Goal: Task Accomplishment & Management: Use online tool/utility

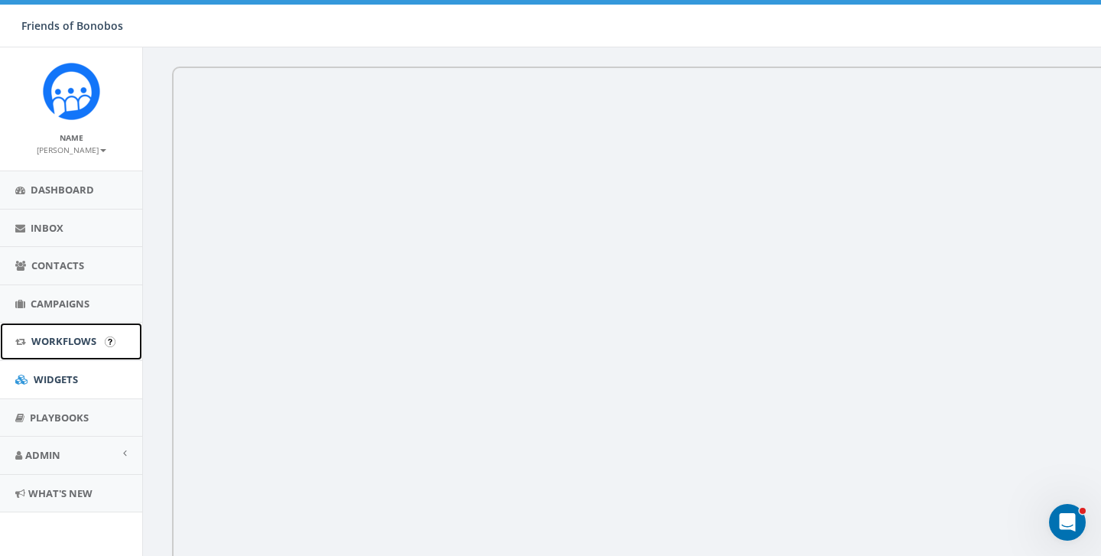
click at [66, 350] on link "Workflows" at bounding box center [71, 341] width 142 height 37
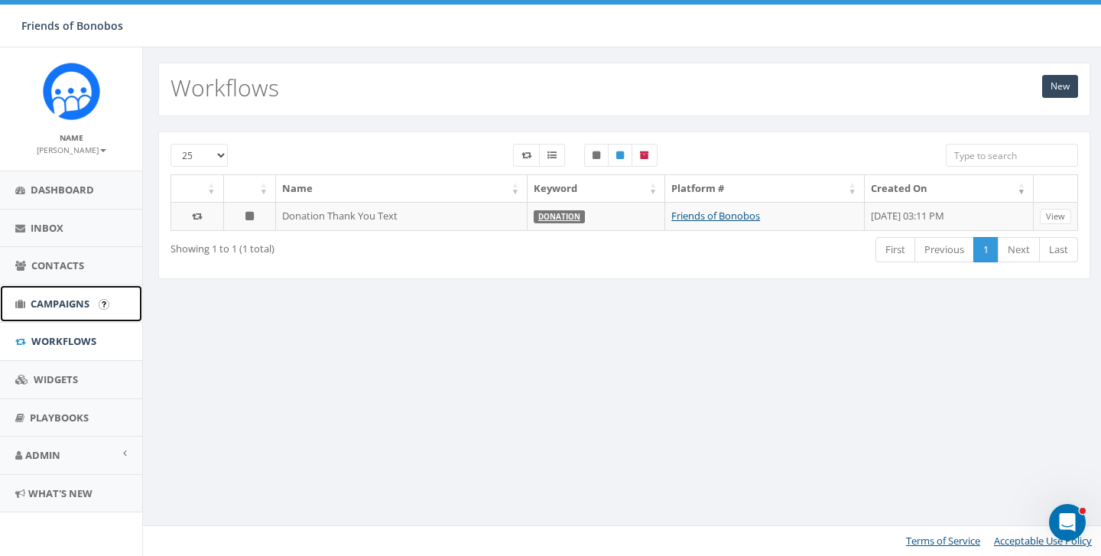
click at [70, 305] on span "Campaigns" at bounding box center [60, 304] width 59 height 14
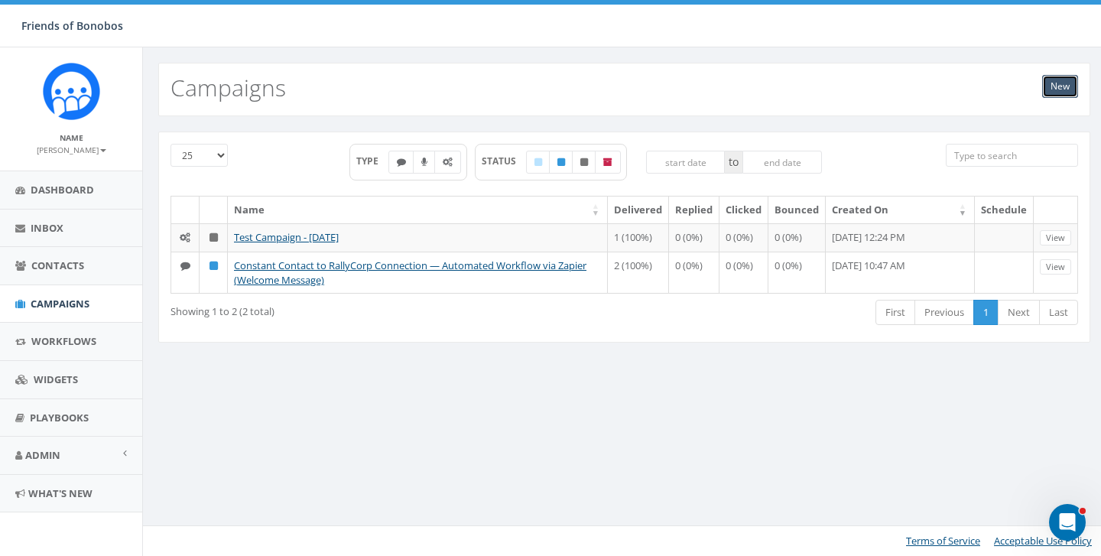
click at [1046, 89] on link "New" at bounding box center [1060, 86] width 36 height 23
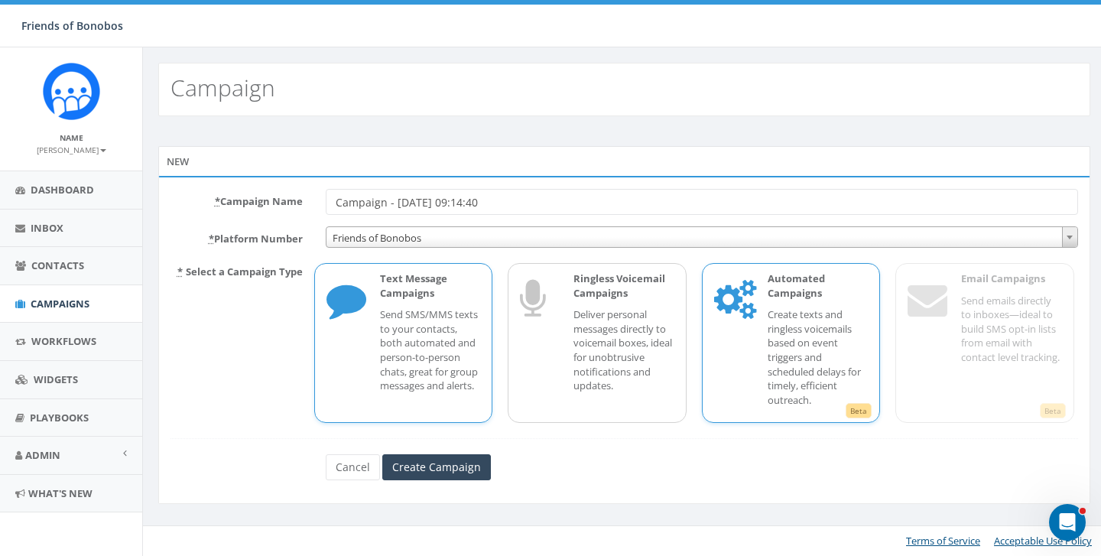
click at [723, 349] on div "Beta Automated Campaigns Create texts and ringless voicemails based on event tr…" at bounding box center [791, 343] width 179 height 160
click at [723, 350] on div "Beta Automated Campaigns Create texts and ringless voicemails based on event tr…" at bounding box center [791, 343] width 179 height 160
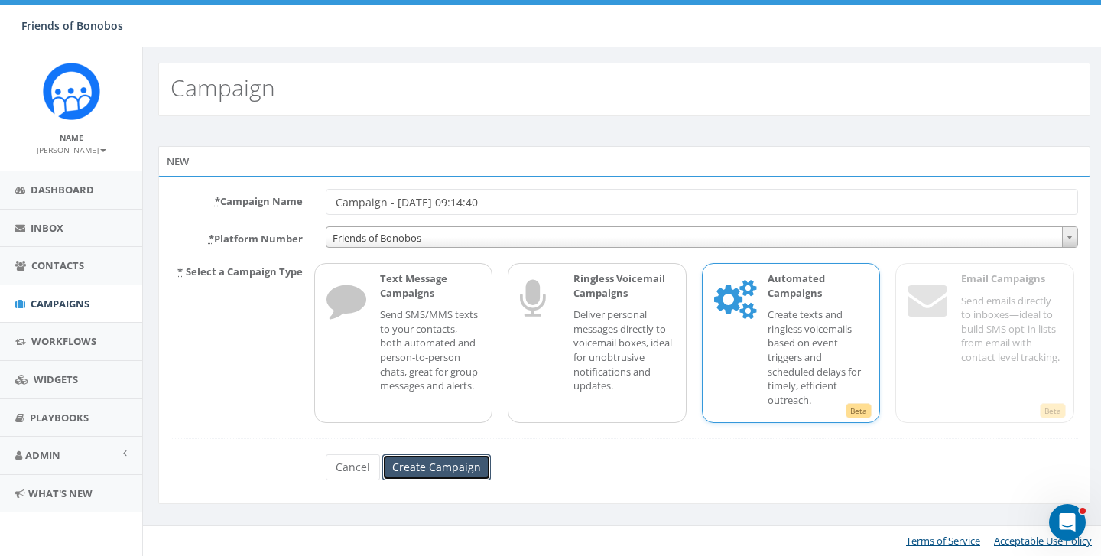
click at [458, 462] on input "Create Campaign" at bounding box center [436, 467] width 109 height 26
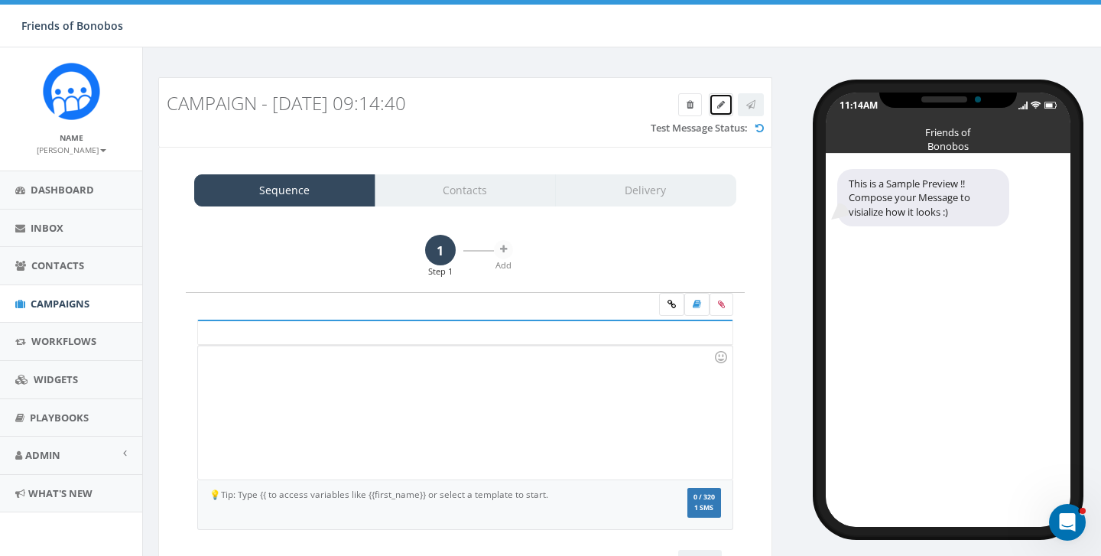
click at [722, 102] on icon at bounding box center [721, 104] width 8 height 9
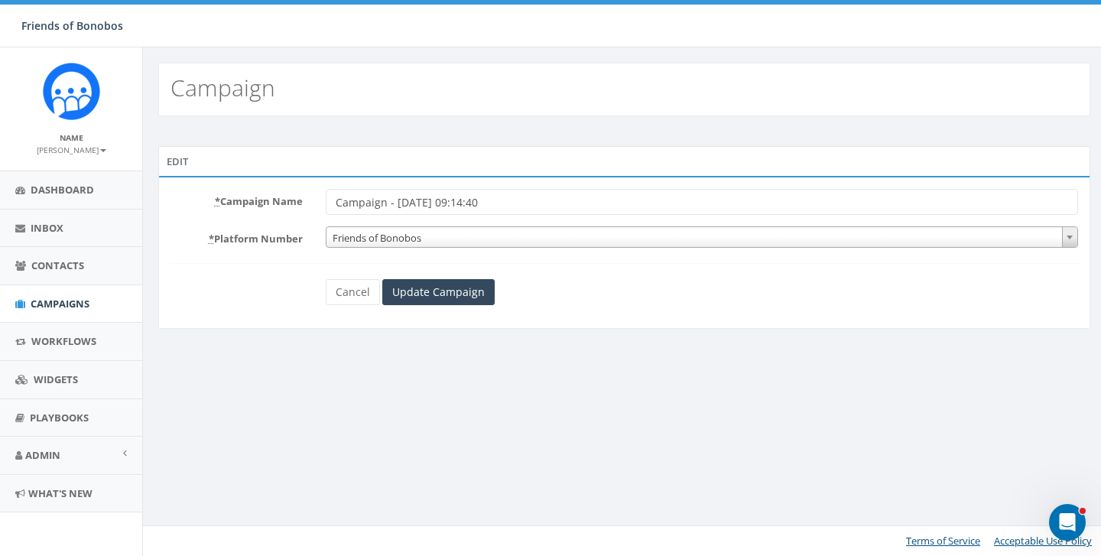
drag, startPoint x: 536, startPoint y: 200, endPoint x: 292, endPoint y: 195, distance: 243.9
click at [292, 199] on div "* Campaign Name Campaign - [DATE] 09:14:40" at bounding box center [624, 202] width 930 height 26
click at [426, 203] on input "Auto Thank You For 2025" at bounding box center [702, 202] width 752 height 26
type input "Auto Thank You 2025"
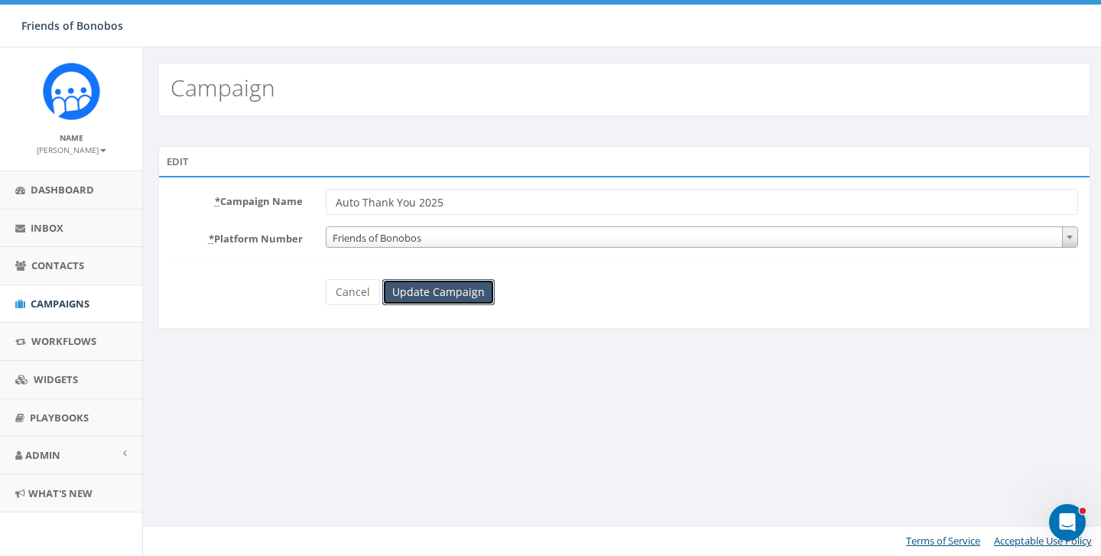
click at [458, 291] on input "Update Campaign" at bounding box center [438, 292] width 112 height 26
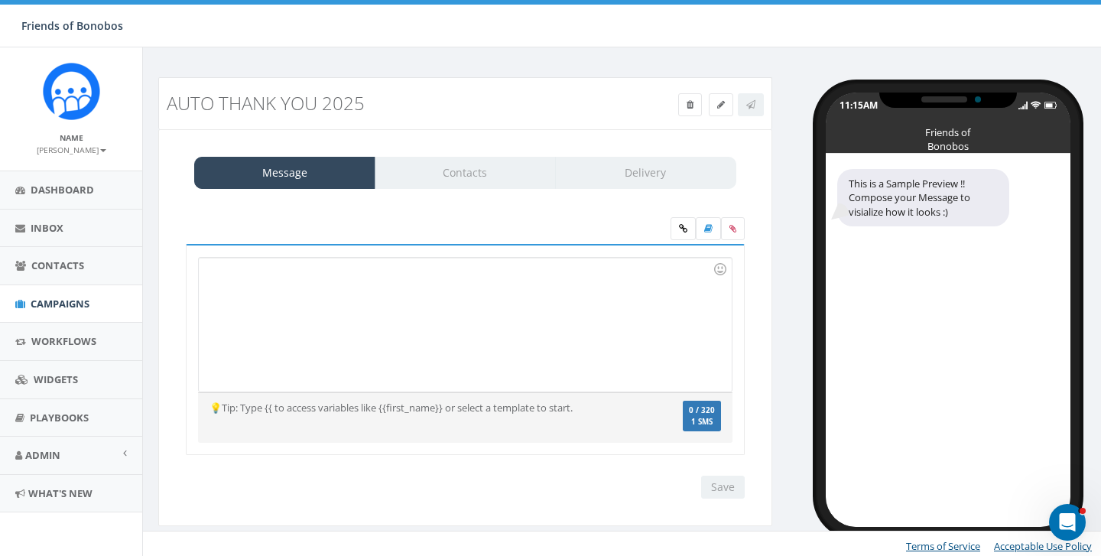
click at [468, 276] on div at bounding box center [465, 325] width 532 height 134
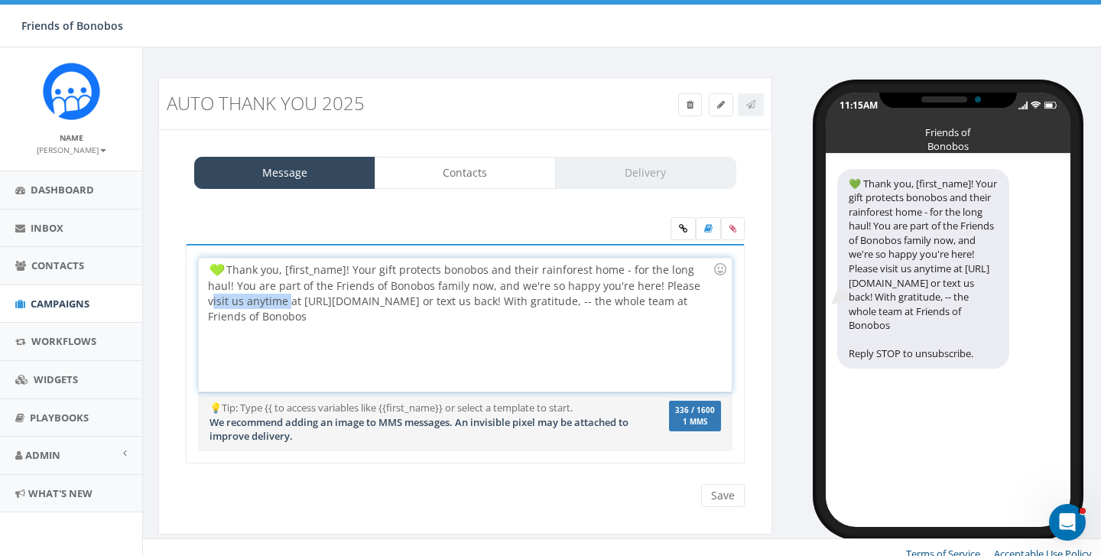
drag, startPoint x: 661, startPoint y: 287, endPoint x: 249, endPoint y: 302, distance: 412.2
click at [249, 302] on div "Thank you, [first_name]! Your gift protects bonobos and their rainforest home -…" at bounding box center [465, 325] width 532 height 134
click at [387, 329] on div "Thank you, [first_name]! Your gift protects bonobos and their rainforest home -…" at bounding box center [465, 325] width 532 height 134
click at [543, 297] on div "Thank you, [first_name]! Your gift protects bonobos and their rainforest home -…" at bounding box center [465, 325] width 532 height 134
click at [542, 297] on div "Thank you, [first_name]! Your gift protects bonobos and their rainforest home -…" at bounding box center [465, 325] width 532 height 134
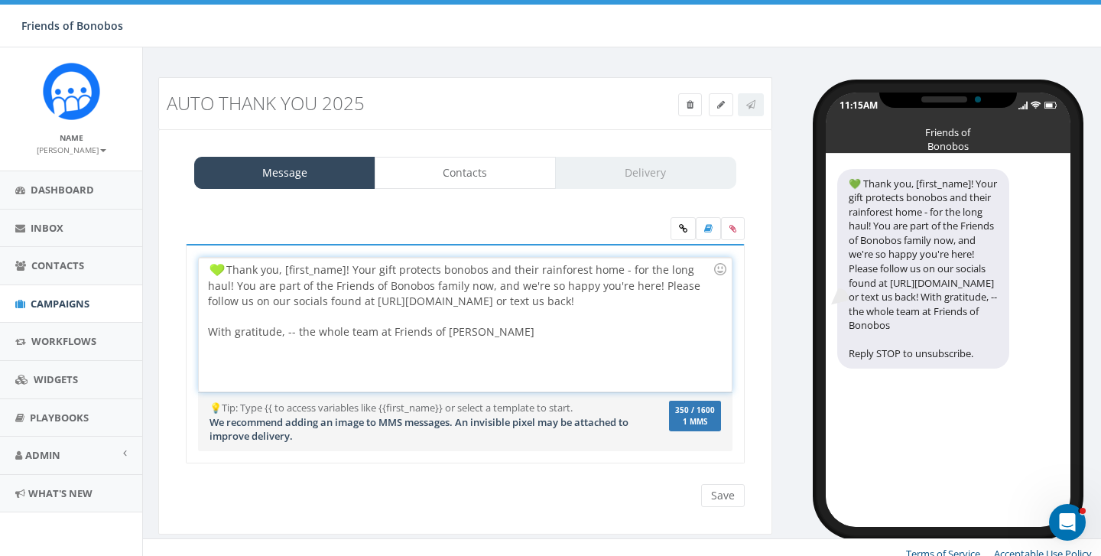
click at [293, 332] on div "Thank you, [first_name]! Your gift protects bonobos and their rainforest home -…" at bounding box center [465, 325] width 532 height 134
click at [311, 330] on div "Thank you, [first_name]! Your gift protects bonobos and their rainforest home -…" at bounding box center [465, 325] width 532 height 134
click at [311, 331] on div "Thank you, [first_name]! Your gift protects bonobos and their rainforest home -…" at bounding box center [465, 325] width 532 height 134
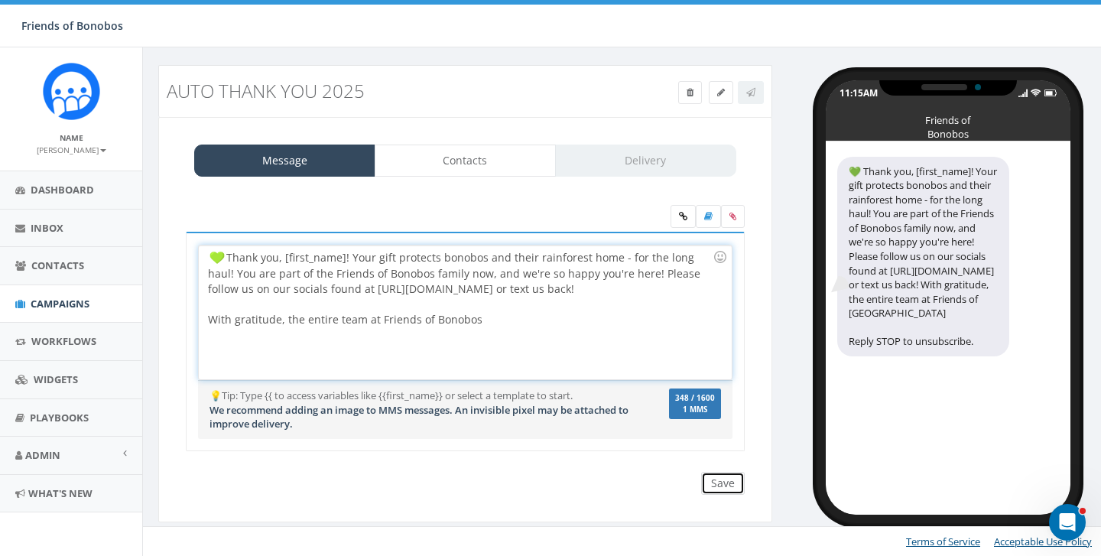
click at [720, 481] on input "Save" at bounding box center [723, 483] width 44 height 23
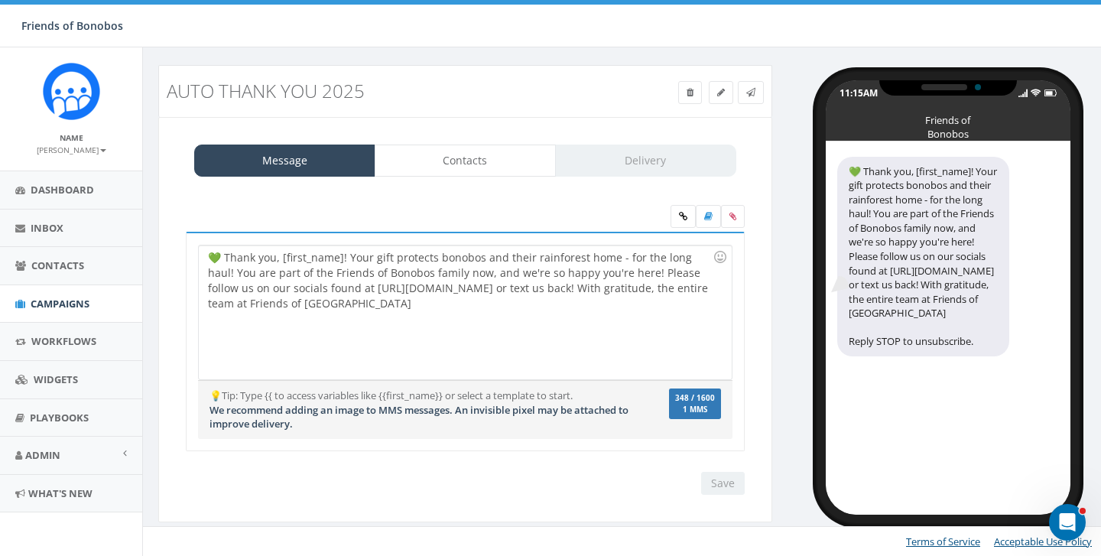
scroll to position [0, 0]
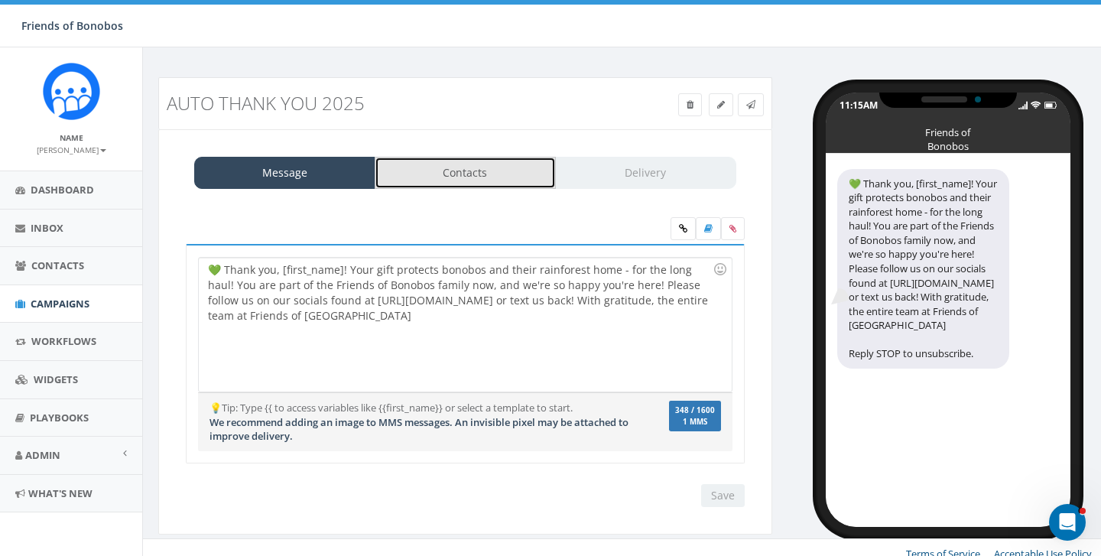
click at [472, 170] on link "Contacts" at bounding box center [464, 173] width 181 height 32
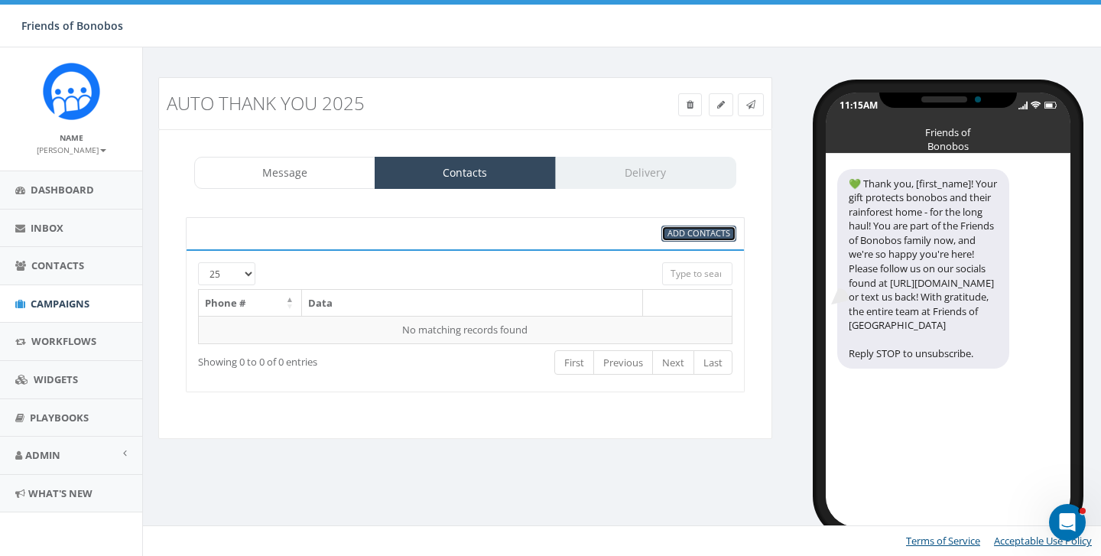
click at [704, 229] on span "Add Contacts" at bounding box center [698, 232] width 63 height 11
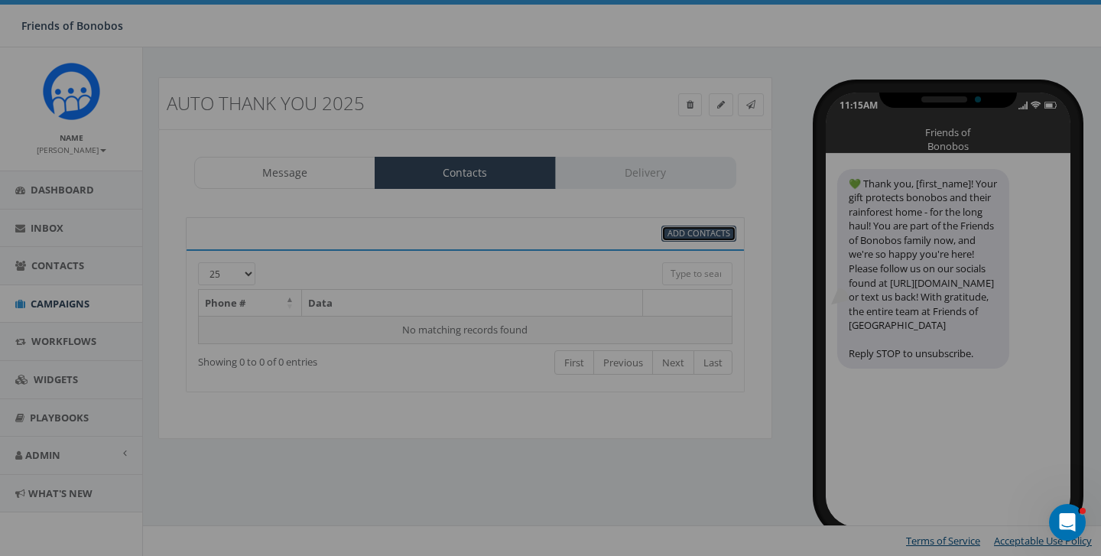
select select
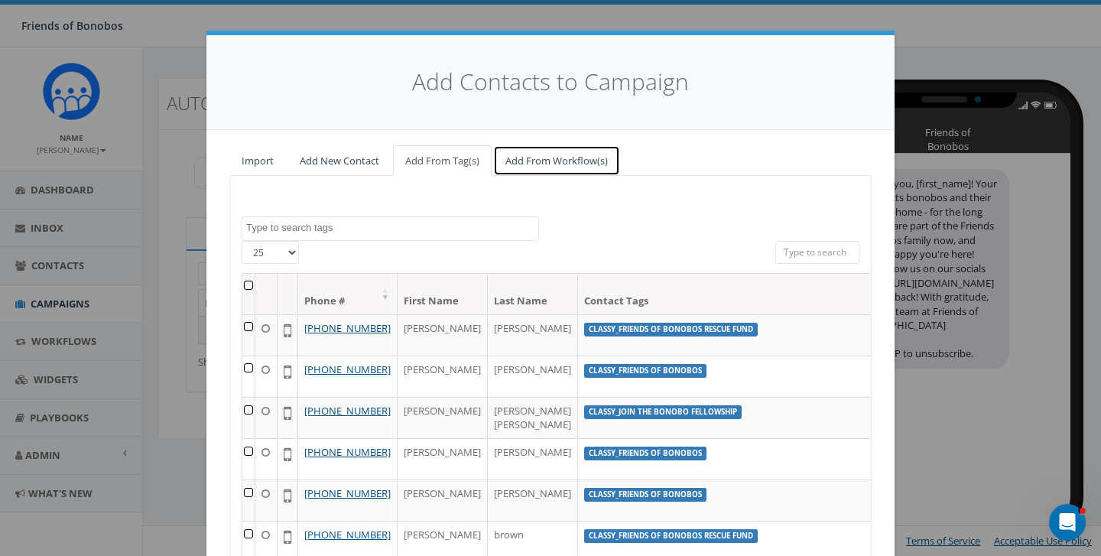
click at [546, 164] on link "Add From Workflow(s)" at bounding box center [556, 160] width 127 height 31
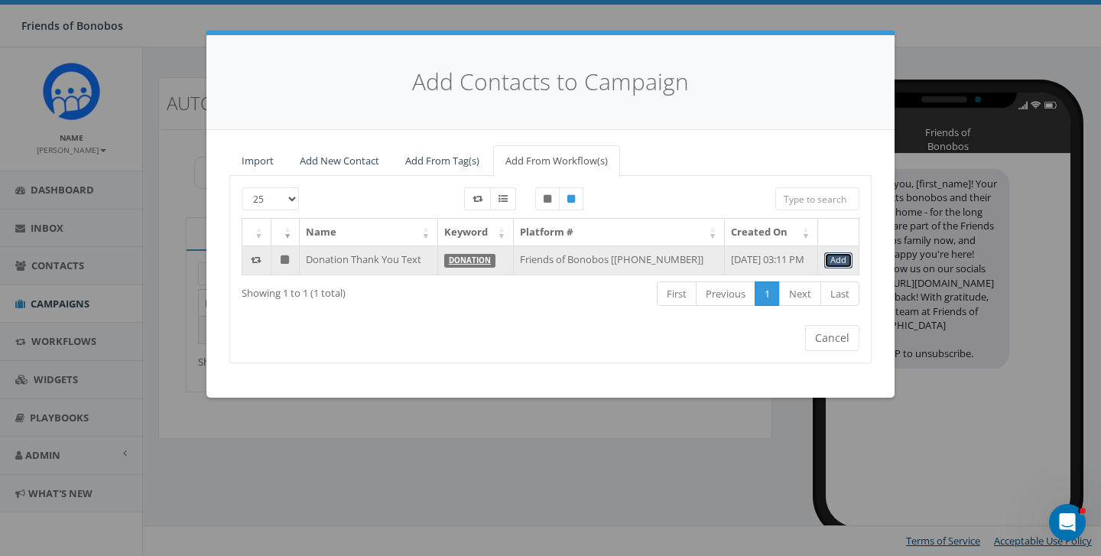
click at [834, 263] on link "Add" at bounding box center [838, 260] width 28 height 16
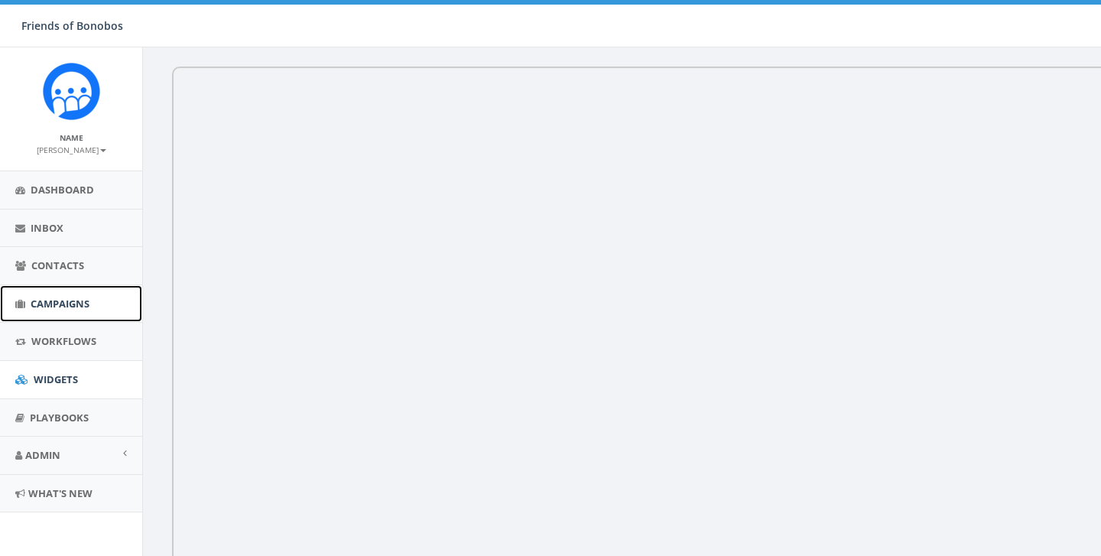
click at [70, 316] on link "Campaigns" at bounding box center [71, 303] width 142 height 37
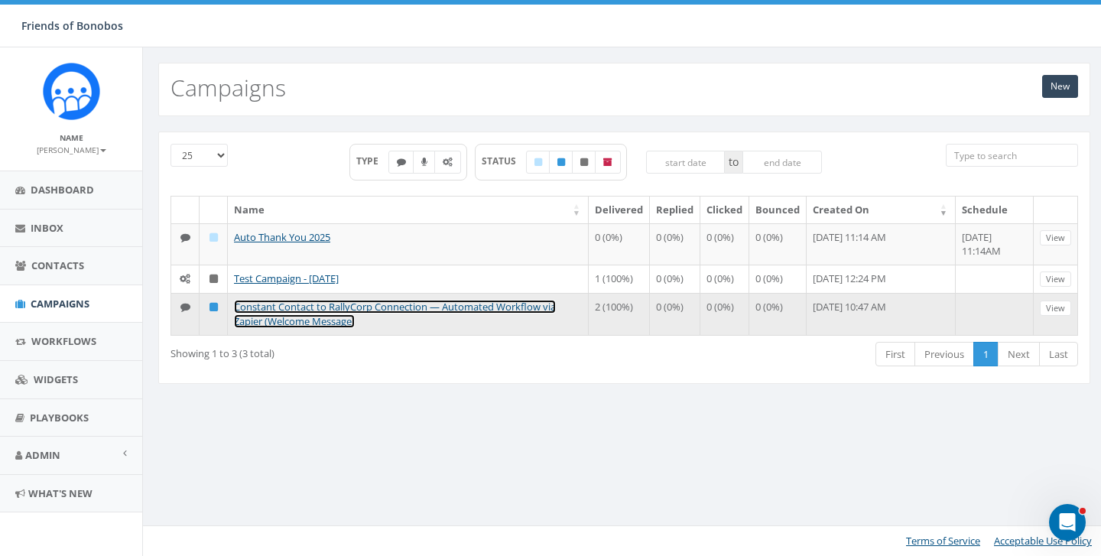
click at [299, 310] on link "Constant Contact to RallyCorp Connection — Automated Workflow via Zapier (Welco…" at bounding box center [395, 314] width 322 height 28
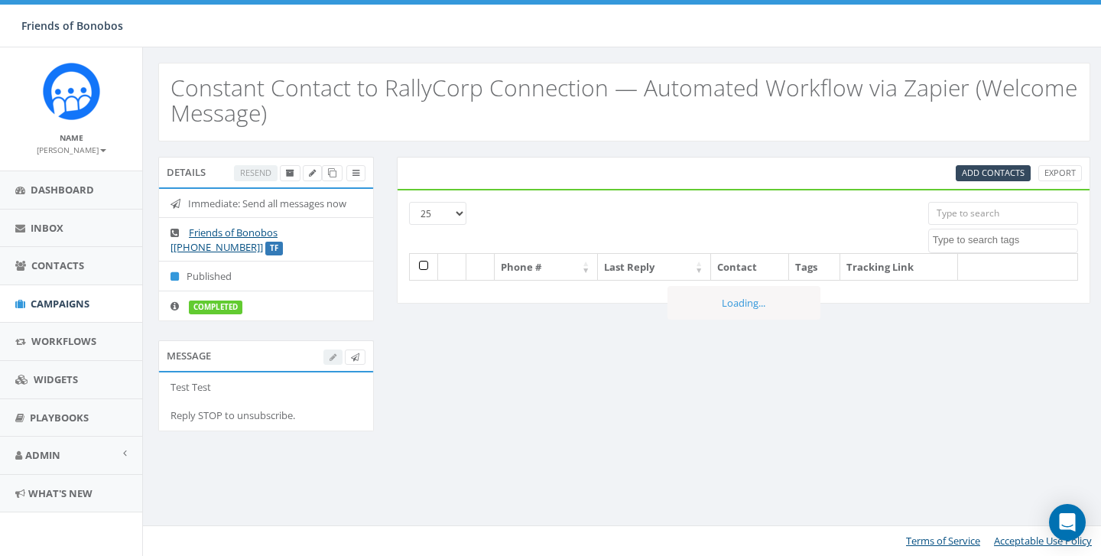
select select
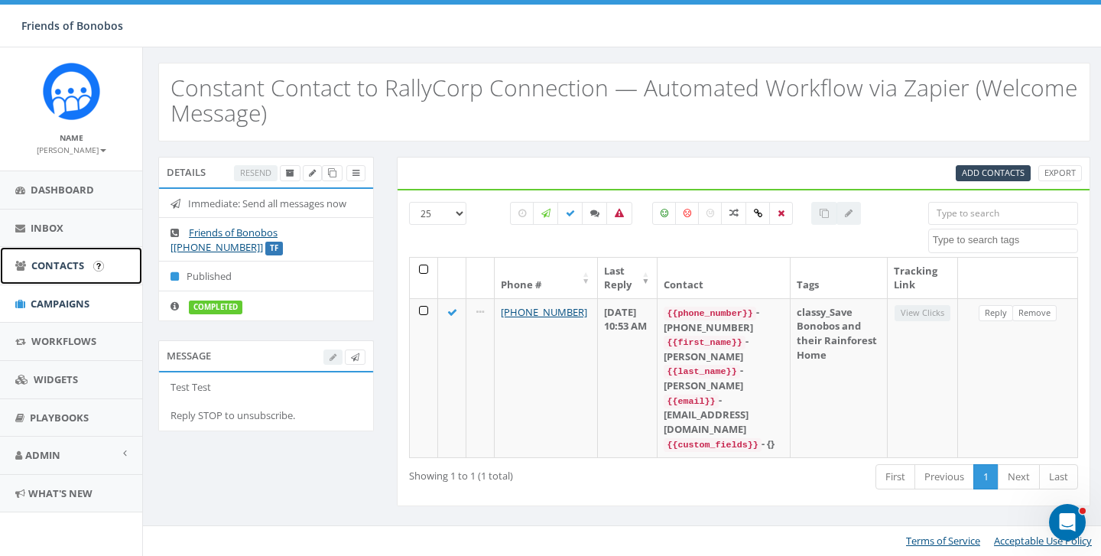
click at [79, 261] on span "Contacts" at bounding box center [57, 265] width 53 height 14
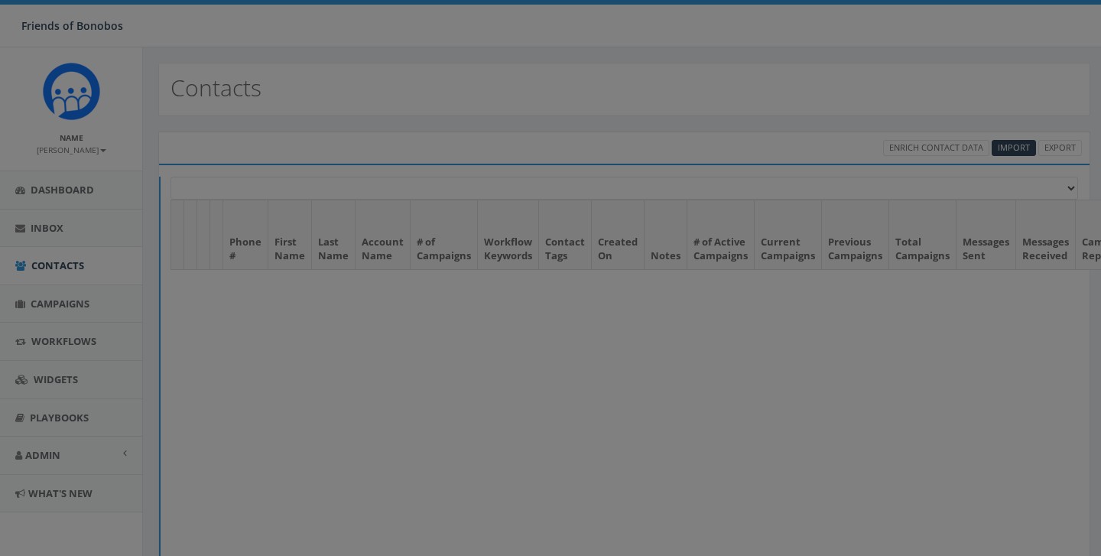
select select
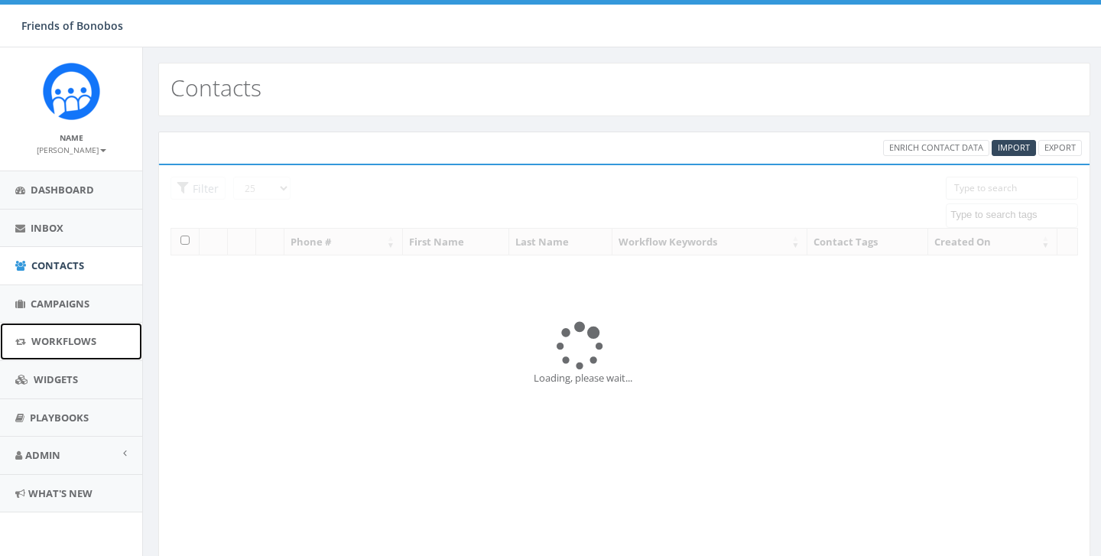
click at [63, 340] on span "Workflows" at bounding box center [63, 341] width 65 height 14
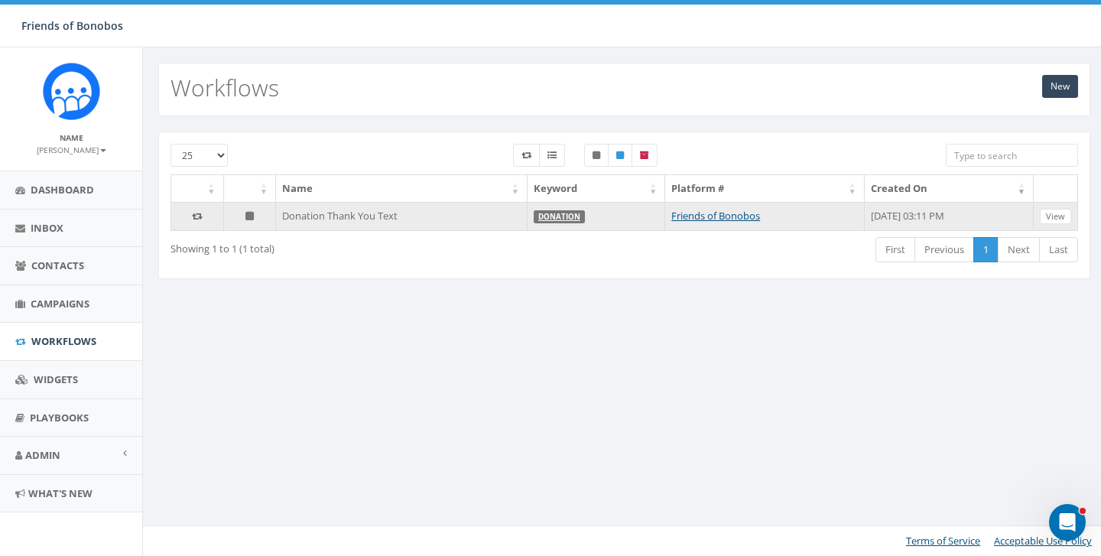
click at [413, 226] on td "Donation Thank You Text" at bounding box center [401, 216] width 251 height 29
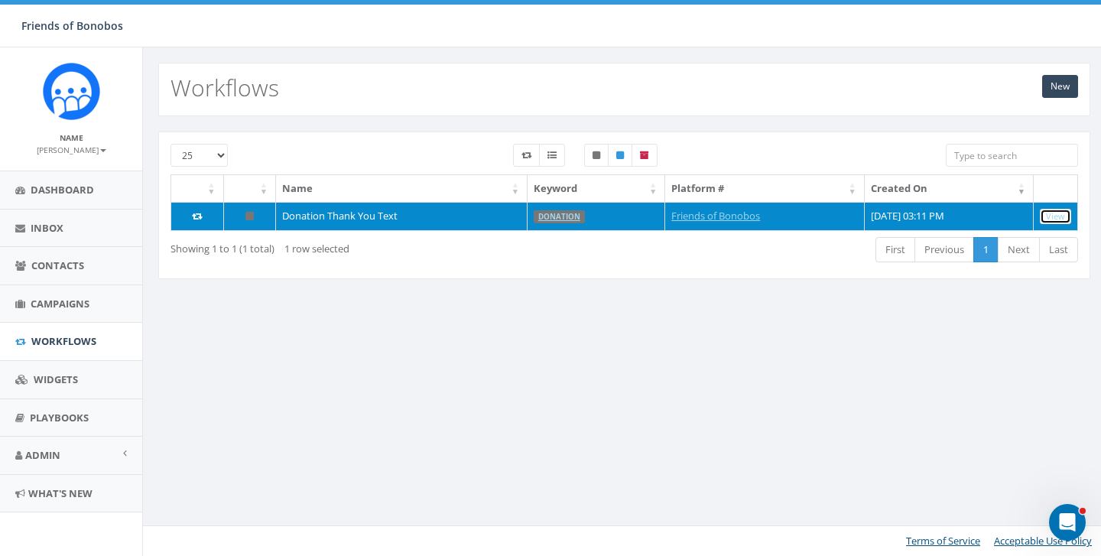
click at [1050, 224] on link "View" at bounding box center [1054, 217] width 31 height 16
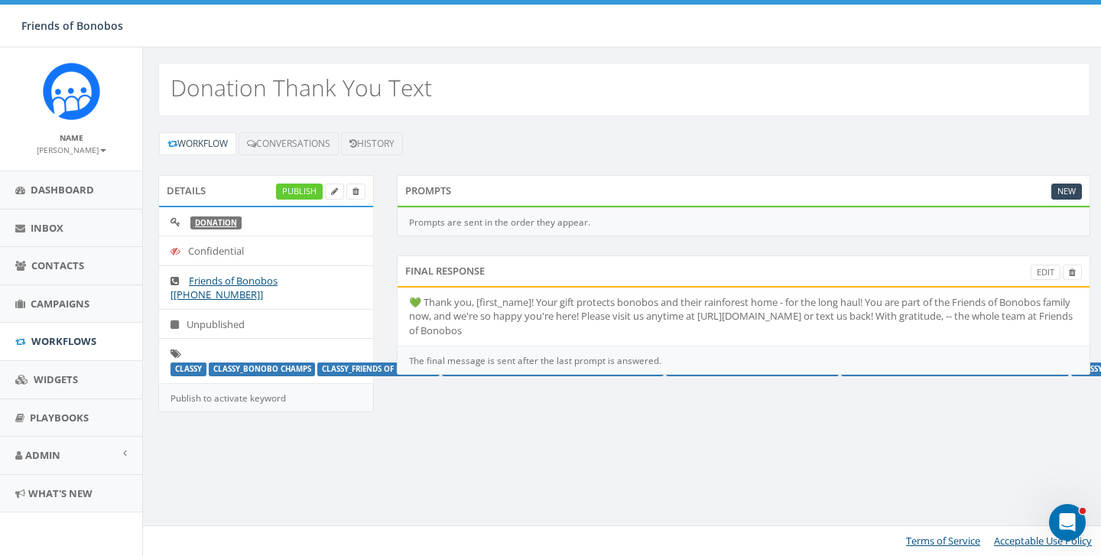
drag, startPoint x: 556, startPoint y: 335, endPoint x: 407, endPoint y: 302, distance: 152.6
click at [407, 302] on li "💚 Thank you, [first_name]! Your gift protects bonobos and their rainforest home…" at bounding box center [743, 316] width 692 height 58
copy li "💚 Thank you, [first_name]! Your gift protects bonobos and their rainforest home…"
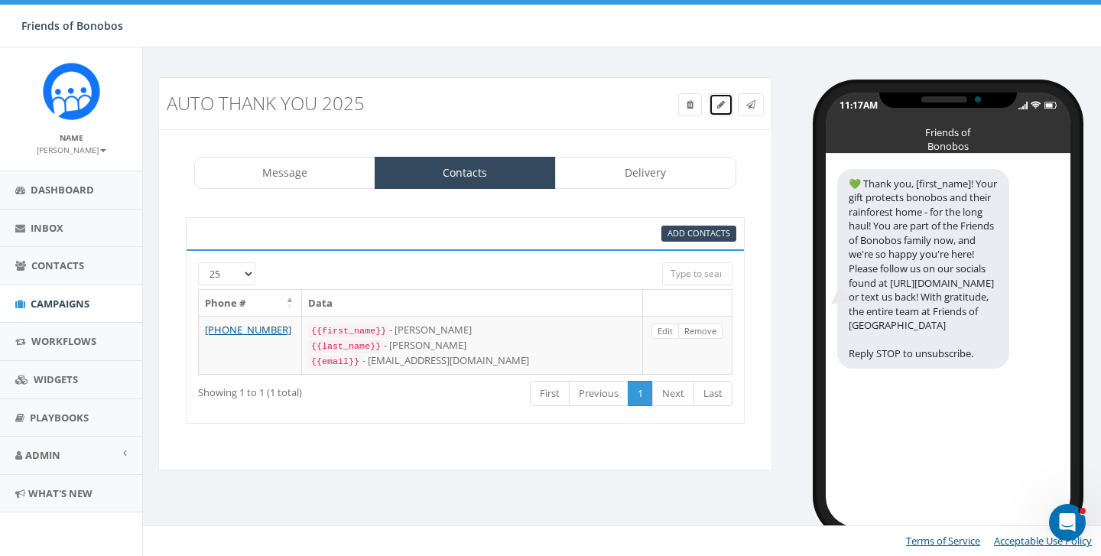
click at [714, 109] on link at bounding box center [720, 104] width 24 height 23
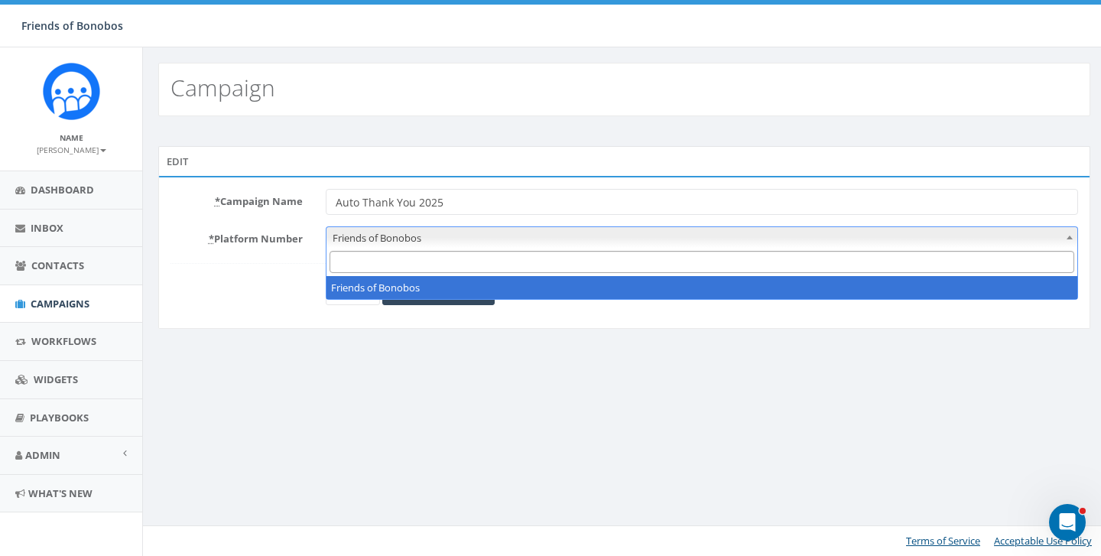
click at [387, 238] on span "Friends of Bonobos" at bounding box center [701, 237] width 751 height 21
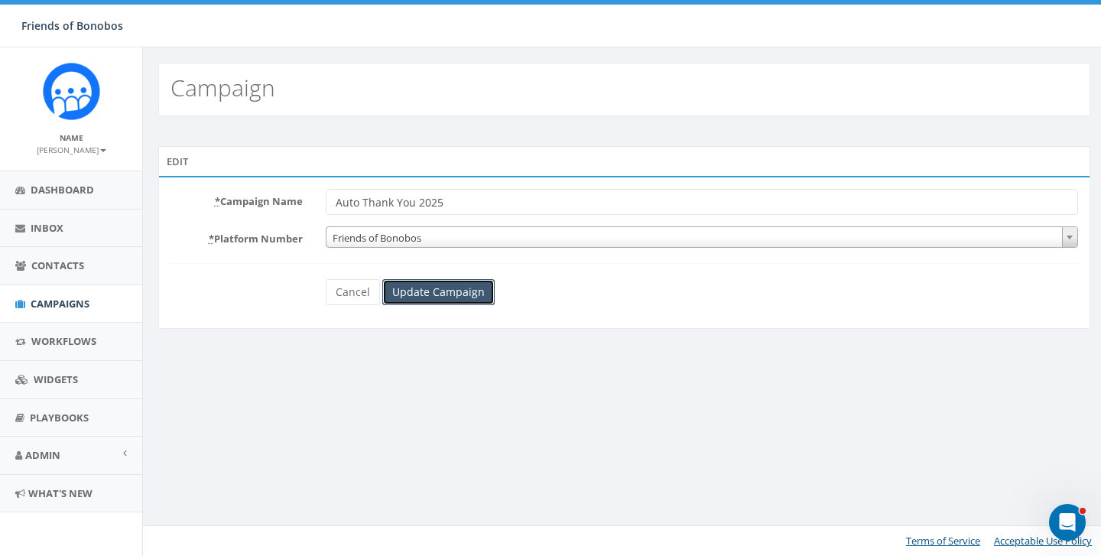
click at [406, 286] on input "Update Campaign" at bounding box center [438, 292] width 112 height 26
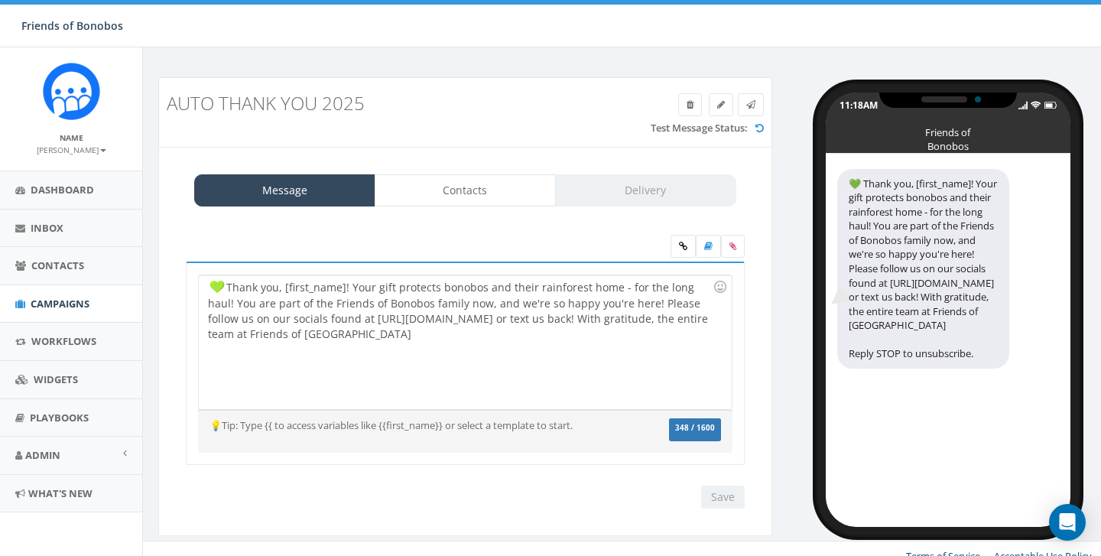
select select
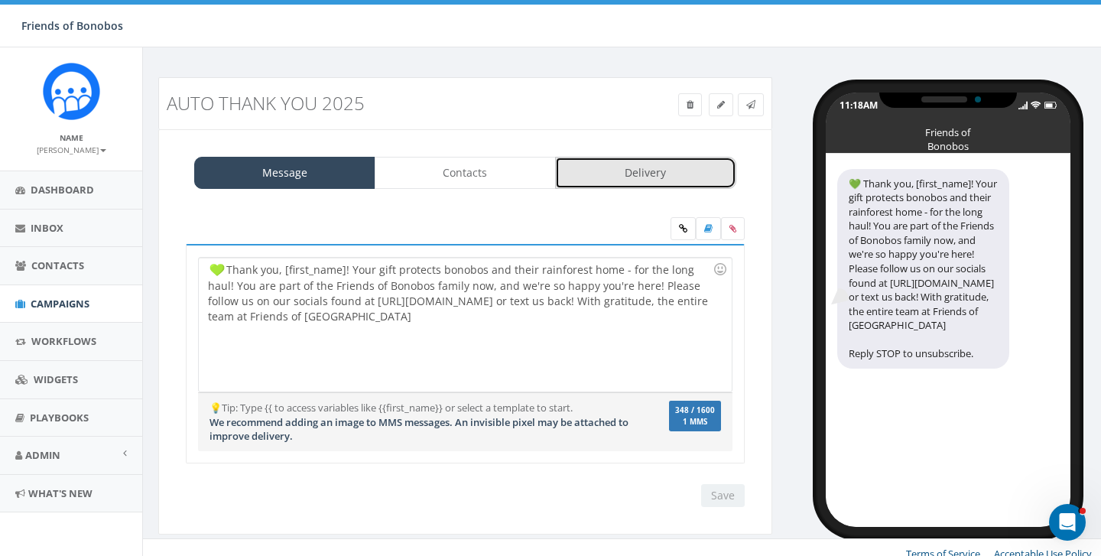
click at [596, 166] on link "Delivery" at bounding box center [645, 173] width 181 height 32
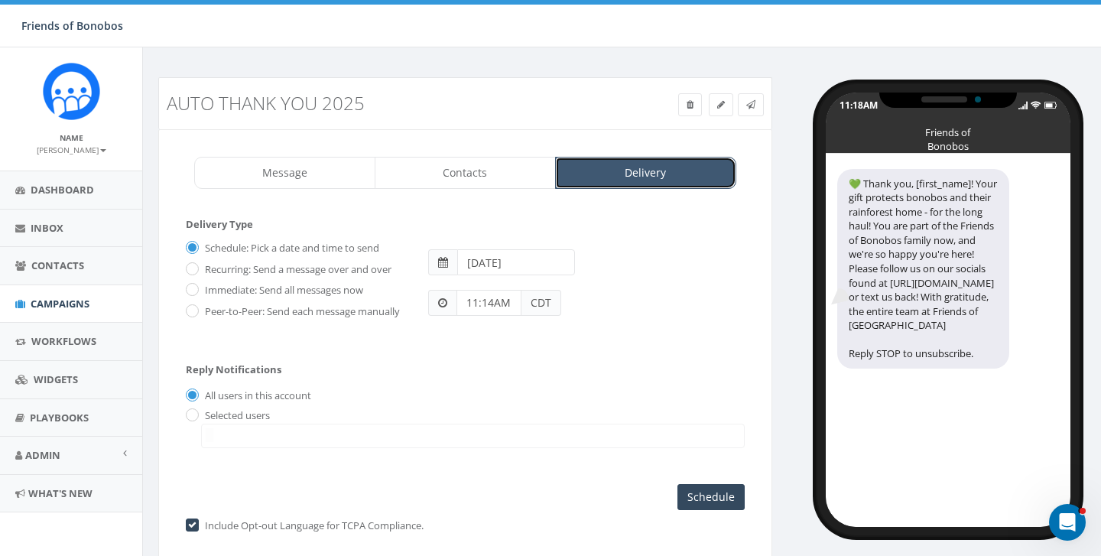
scroll to position [66, 0]
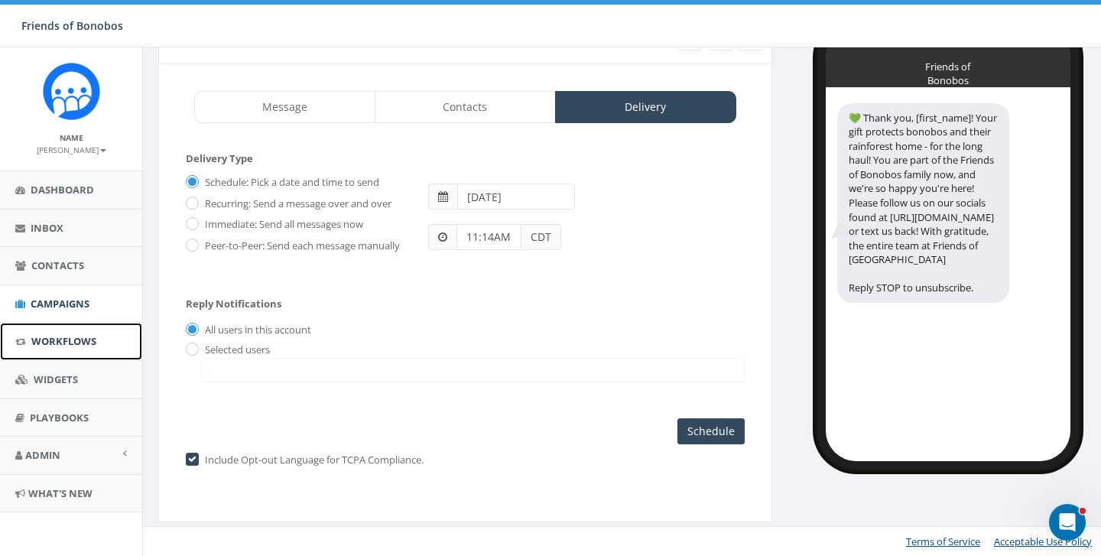
click at [76, 338] on span "Workflows" at bounding box center [63, 341] width 65 height 14
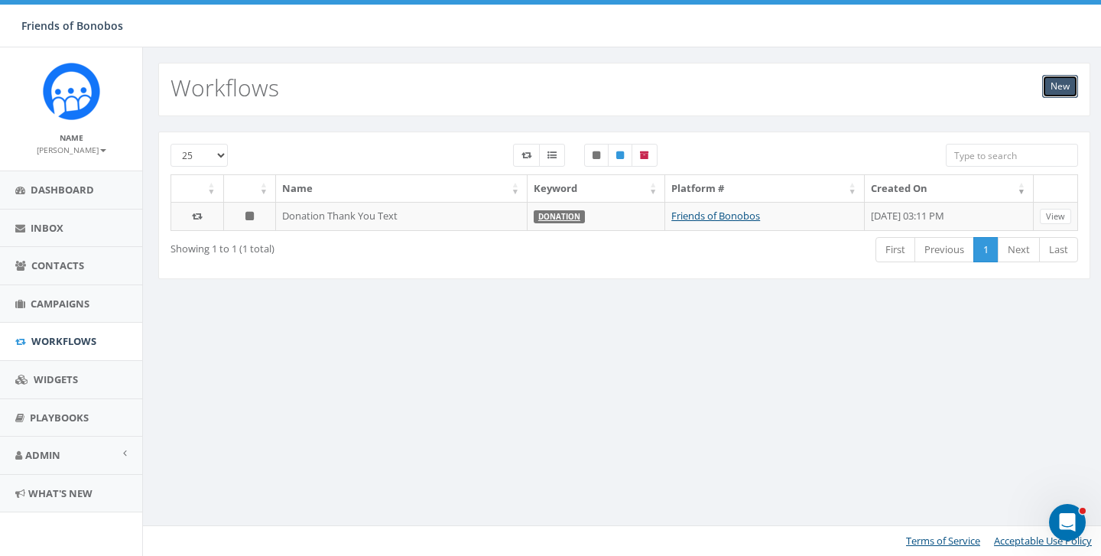
click at [1059, 87] on link "New" at bounding box center [1060, 86] width 36 height 23
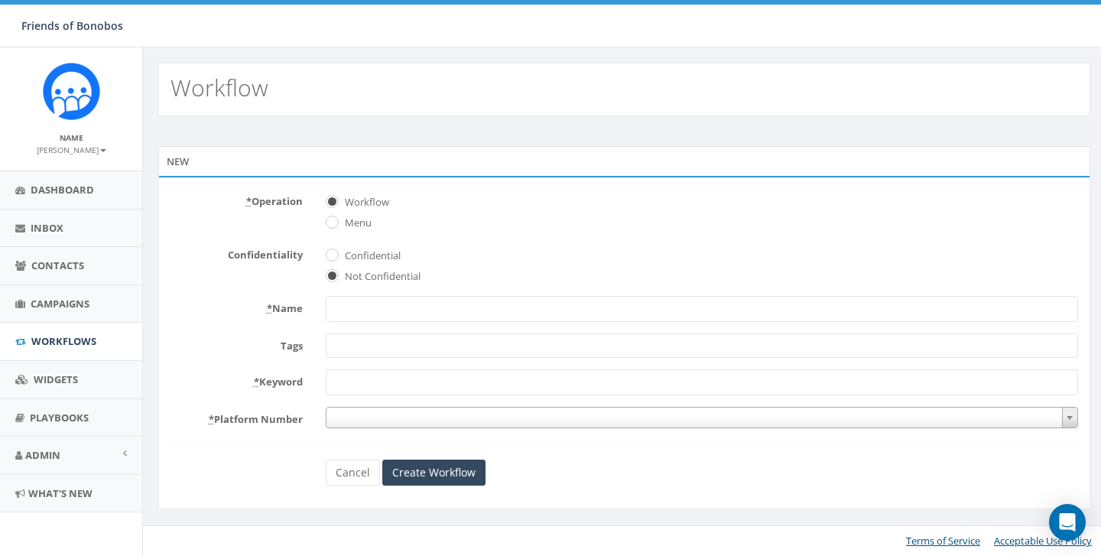
select select
click at [391, 312] on input "* Name" at bounding box center [702, 309] width 752 height 26
type input "Donation Thank You Text"
click at [400, 349] on span at bounding box center [702, 345] width 752 height 24
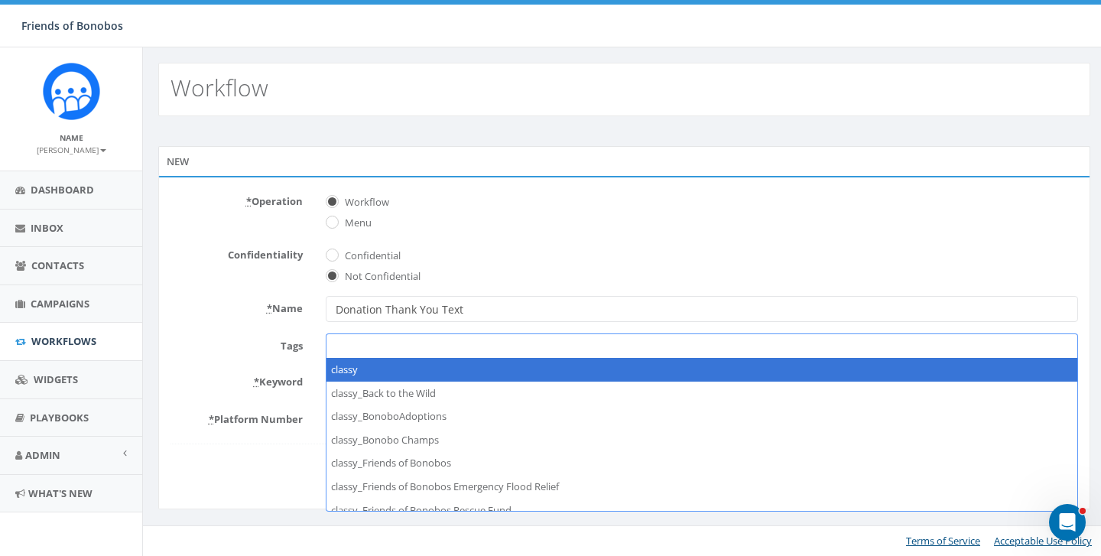
select select "classy"
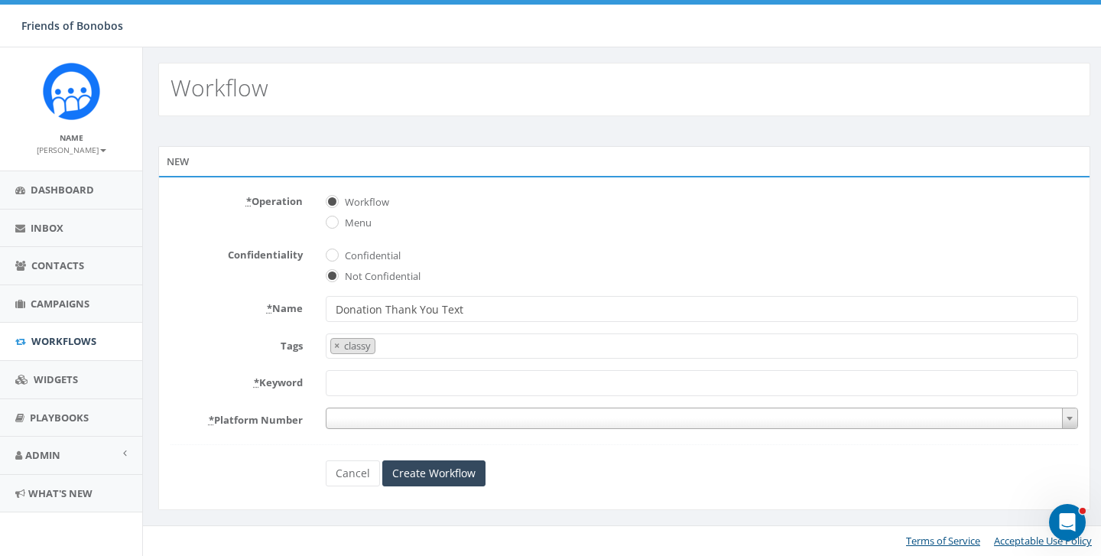
click at [376, 384] on input "* Keyword" at bounding box center [702, 383] width 752 height 26
type input "Donation"
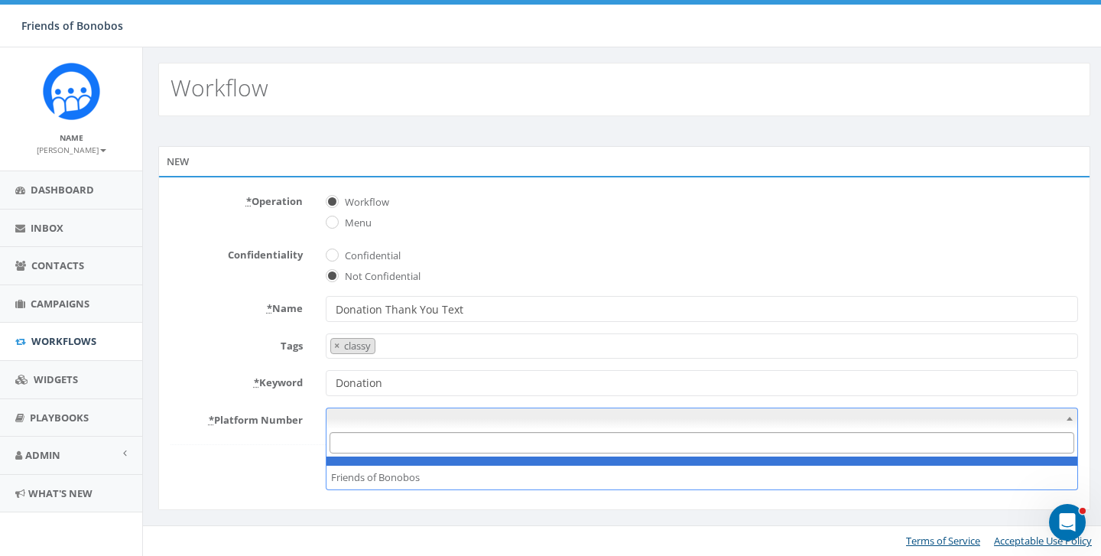
click at [399, 420] on span at bounding box center [702, 417] width 752 height 21
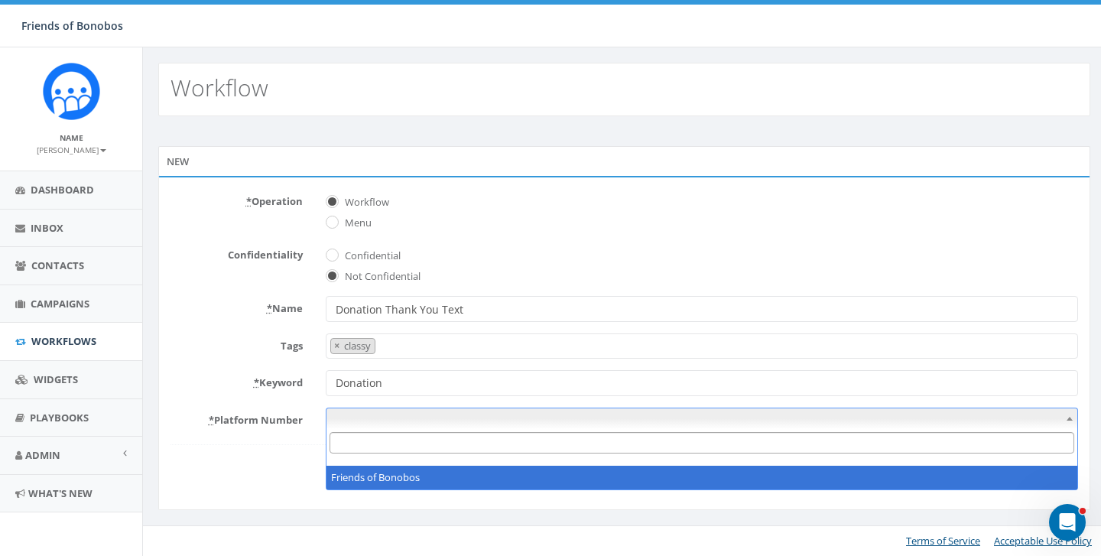
select select "7385275"
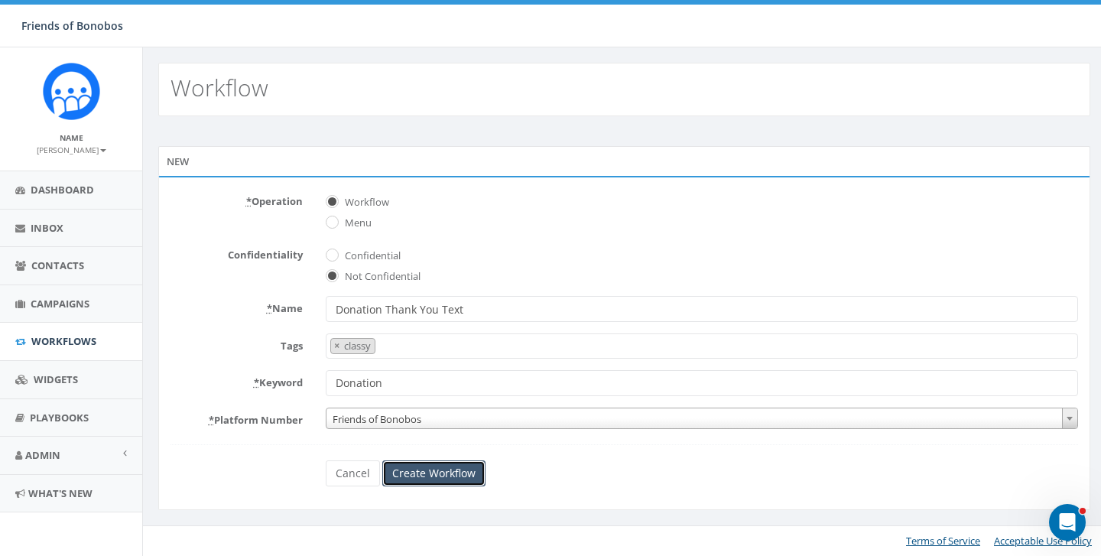
click at [410, 477] on input "Create Workflow" at bounding box center [433, 473] width 103 height 26
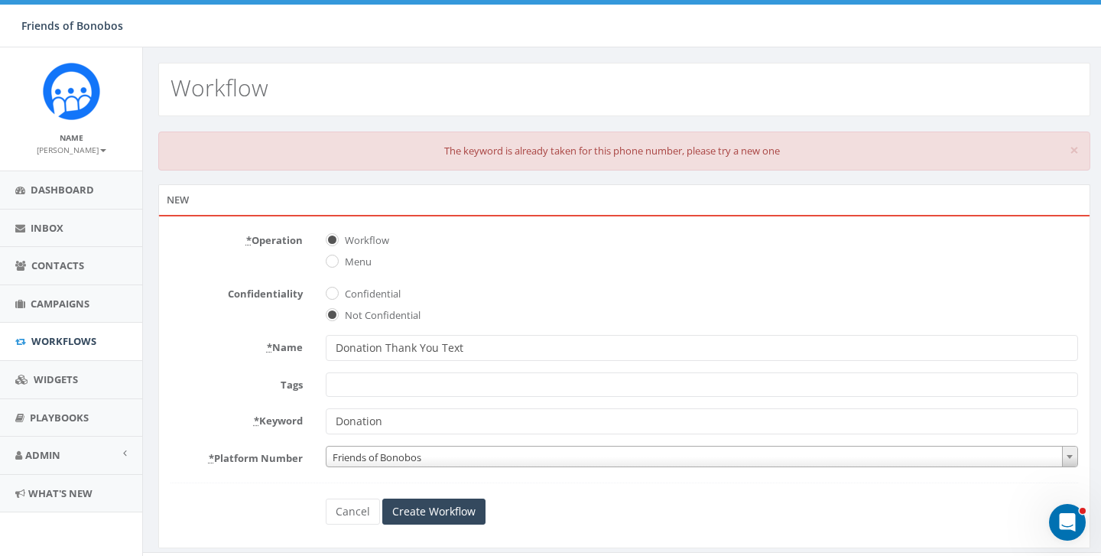
drag, startPoint x: 389, startPoint y: 421, endPoint x: 267, endPoint y: 417, distance: 122.3
click at [267, 417] on div "* Keyword Donation" at bounding box center [624, 421] width 930 height 26
type input "Automated"
click at [449, 509] on input "Create Workflow" at bounding box center [433, 511] width 103 height 26
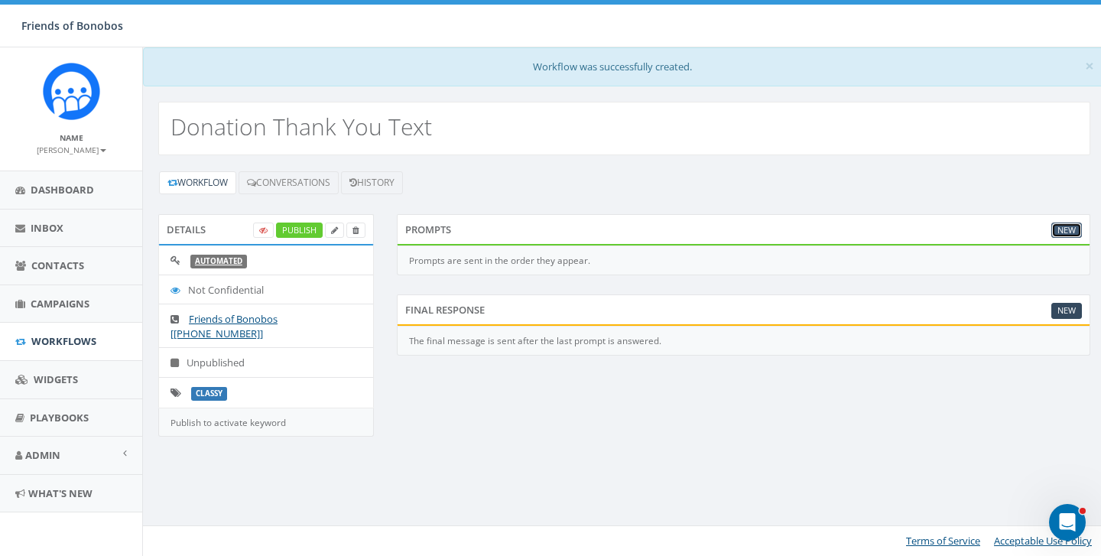
click at [1062, 232] on link "New" at bounding box center [1066, 230] width 31 height 16
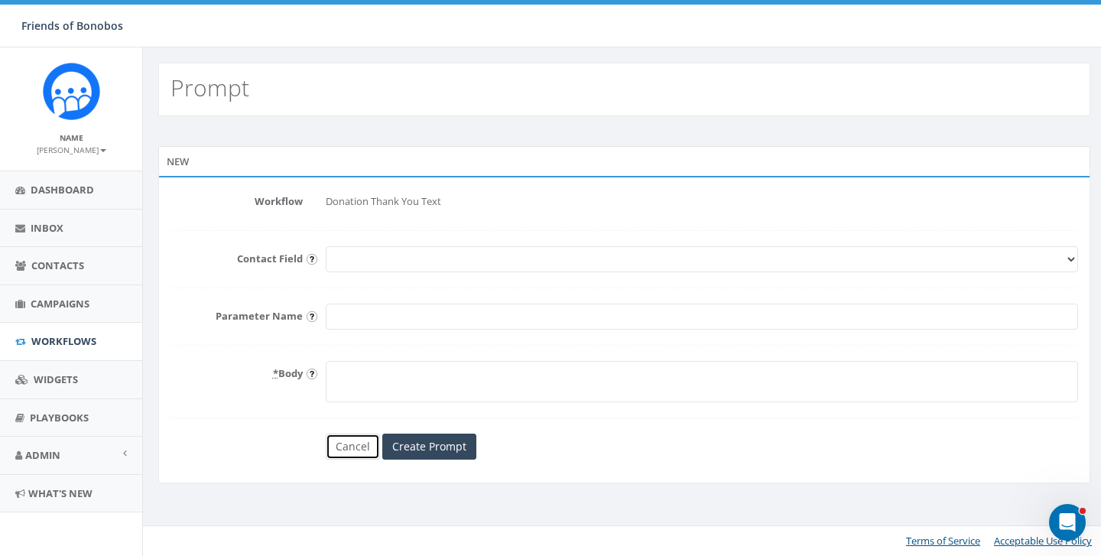
click at [353, 449] on link "Cancel" at bounding box center [353, 446] width 54 height 26
